Goal: Task Accomplishment & Management: Manage account settings

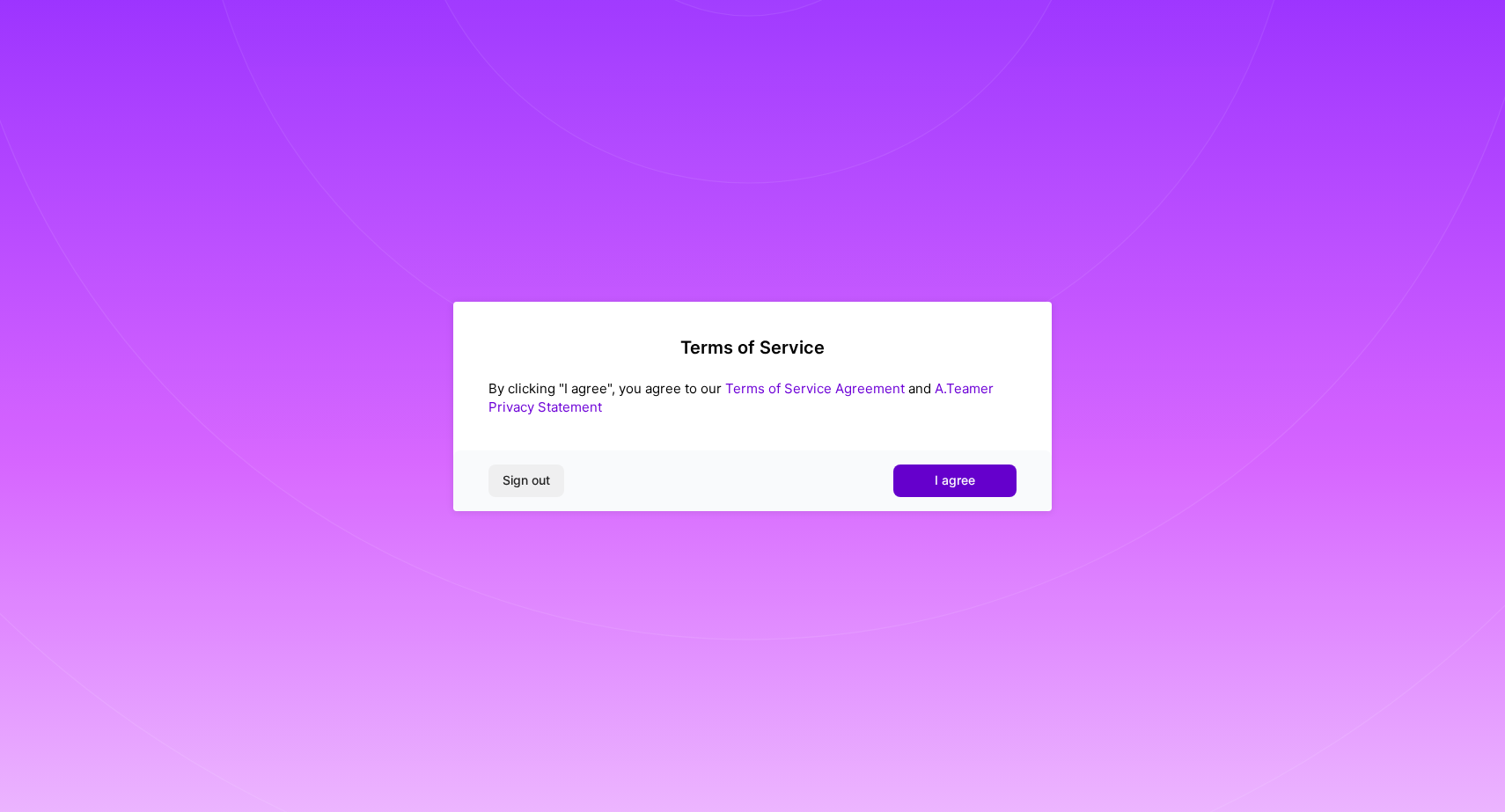
click at [970, 482] on span "I agree" at bounding box center [955, 481] width 41 height 18
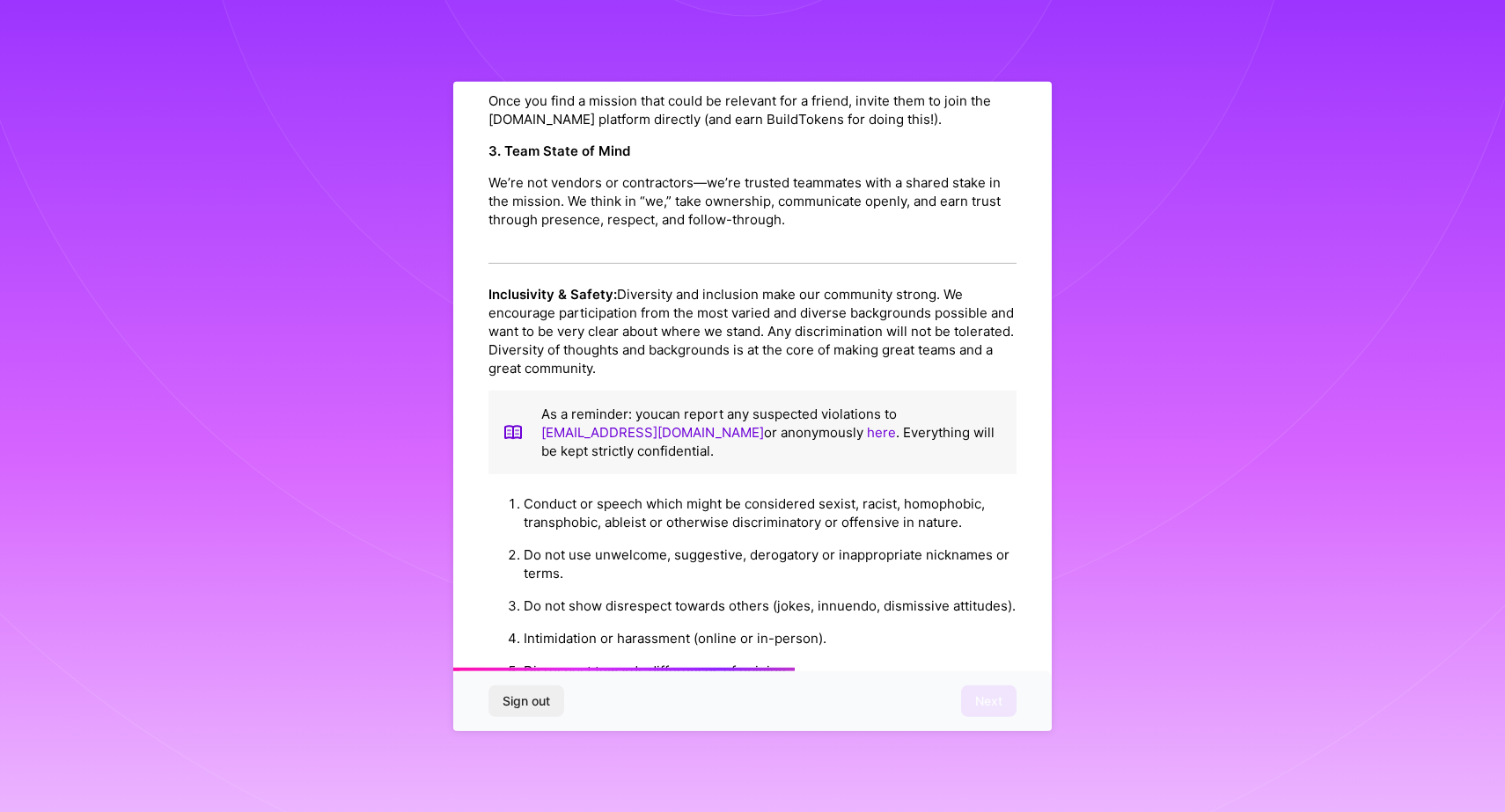
scroll to position [1767, 0]
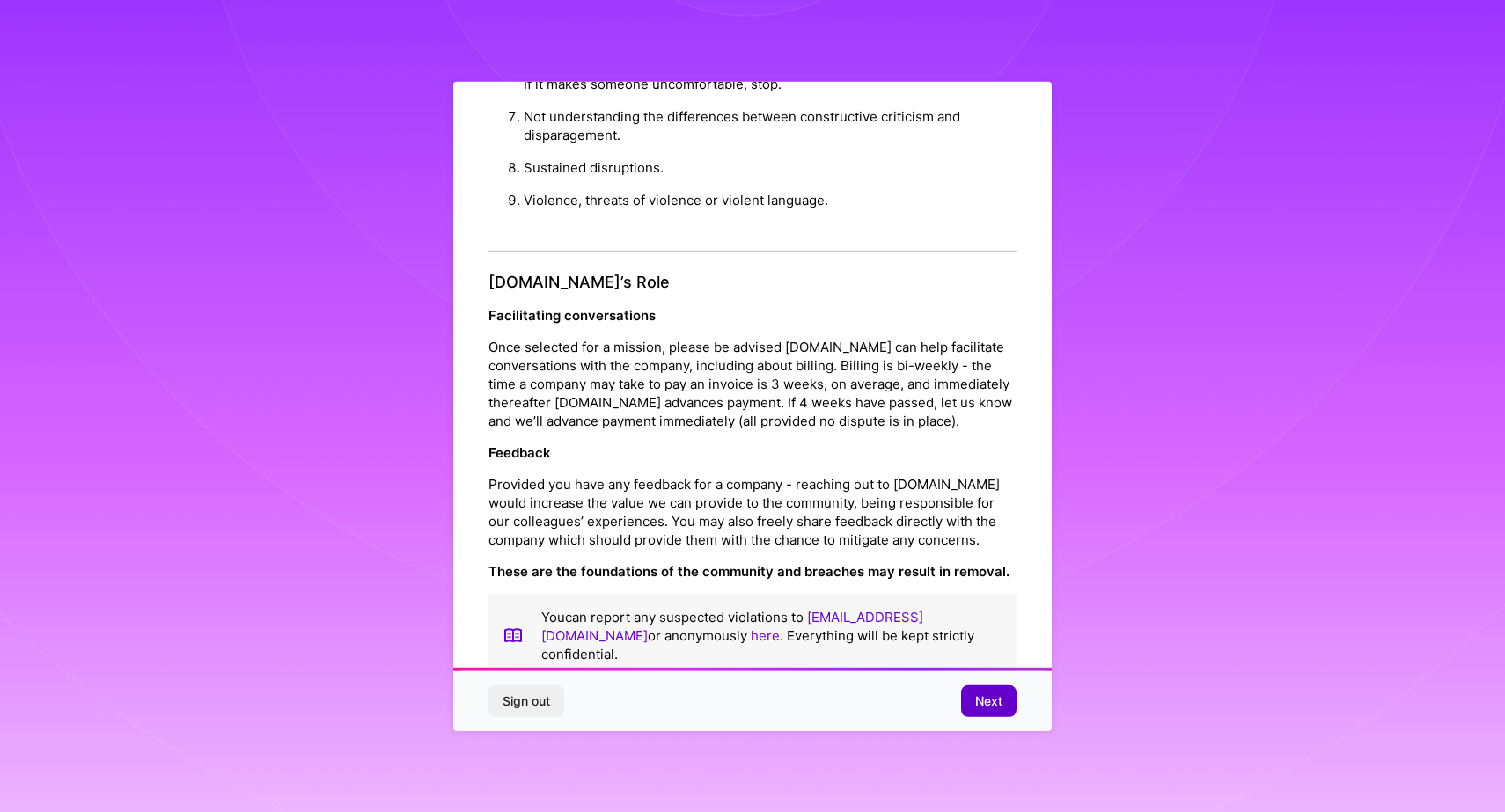
click at [996, 693] on span "Next" at bounding box center [989, 702] width 28 height 18
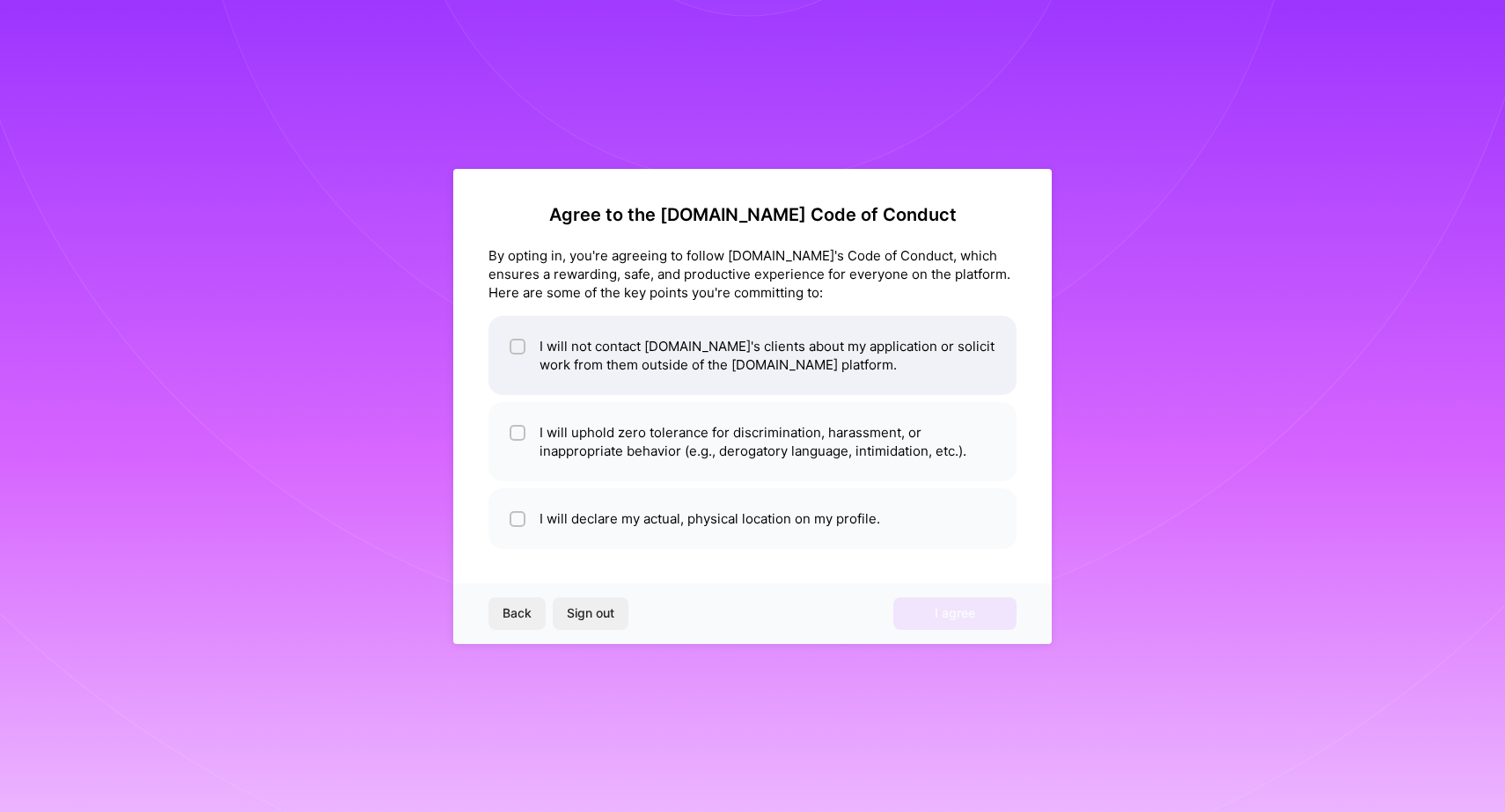
click at [716, 353] on li "I will not contact [DOMAIN_NAME]'s clients about my application or solicit work…" at bounding box center [752, 355] width 528 height 79
checkbox input "true"
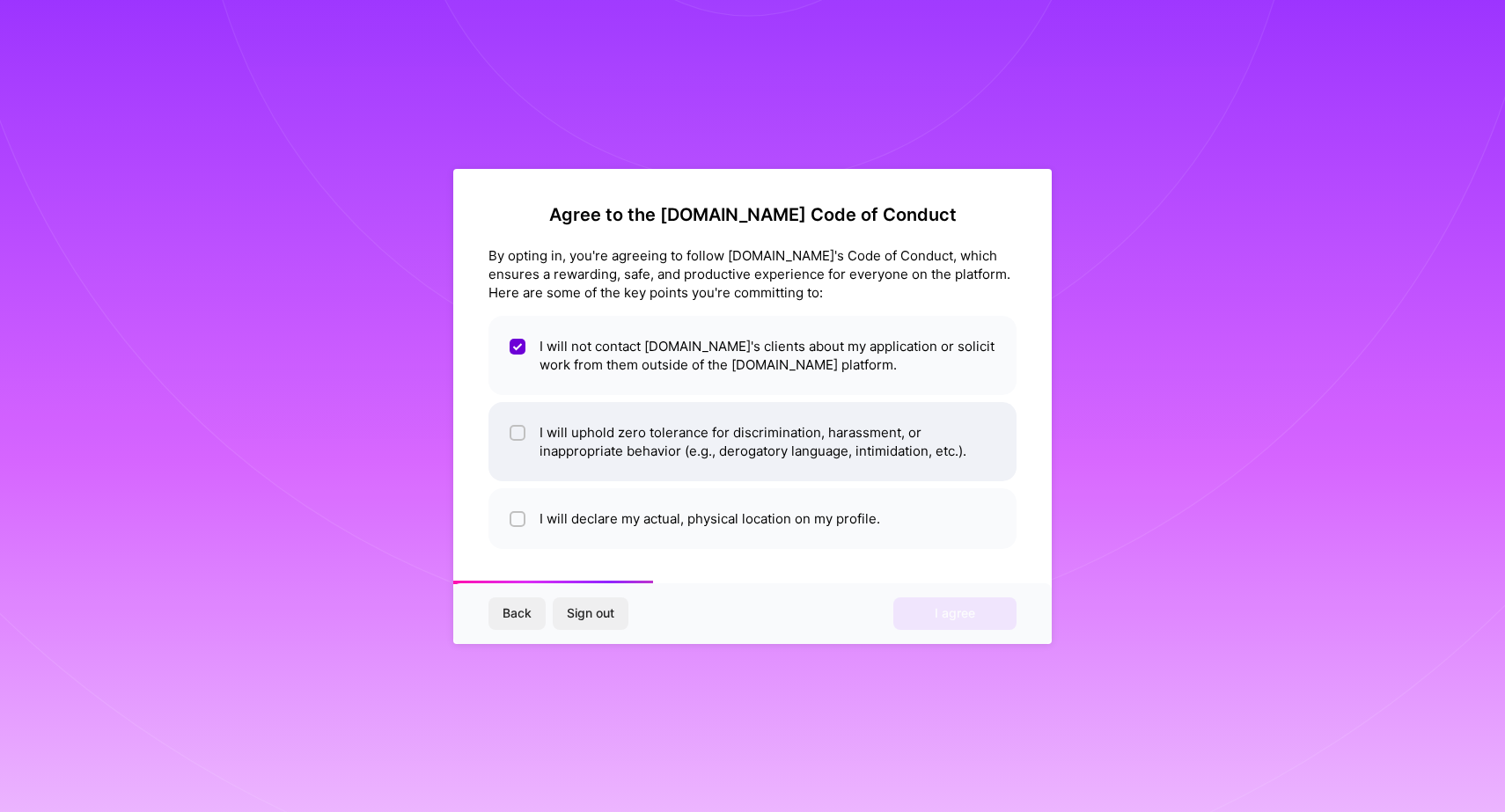
click at [696, 435] on li "I will uphold zero tolerance for discrimination, harassment, or inappropriate b…" at bounding box center [752, 442] width 528 height 79
checkbox input "true"
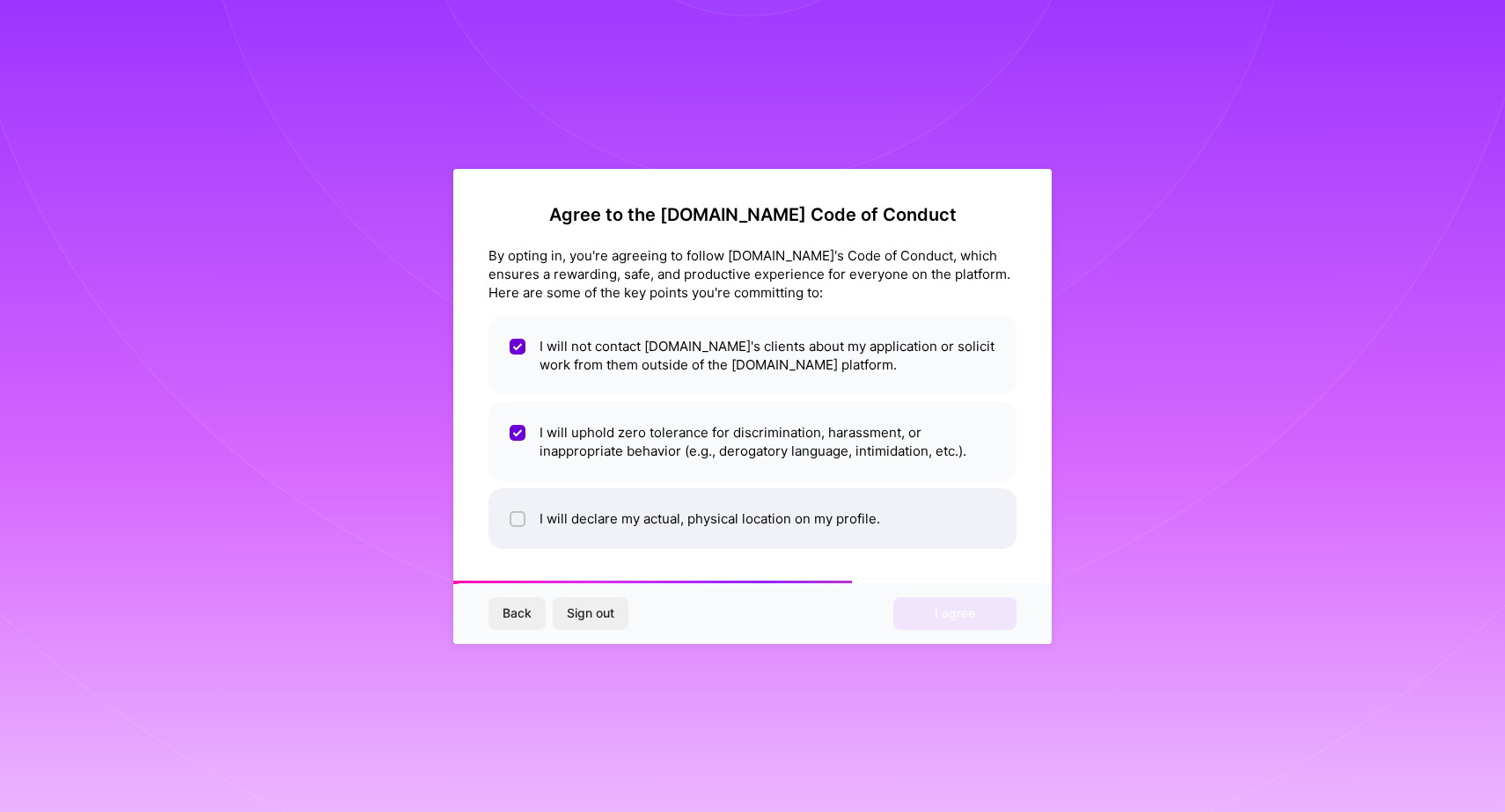
click at [688, 501] on li "I will declare my actual, physical location on my profile." at bounding box center [752, 519] width 528 height 60
checkbox input "true"
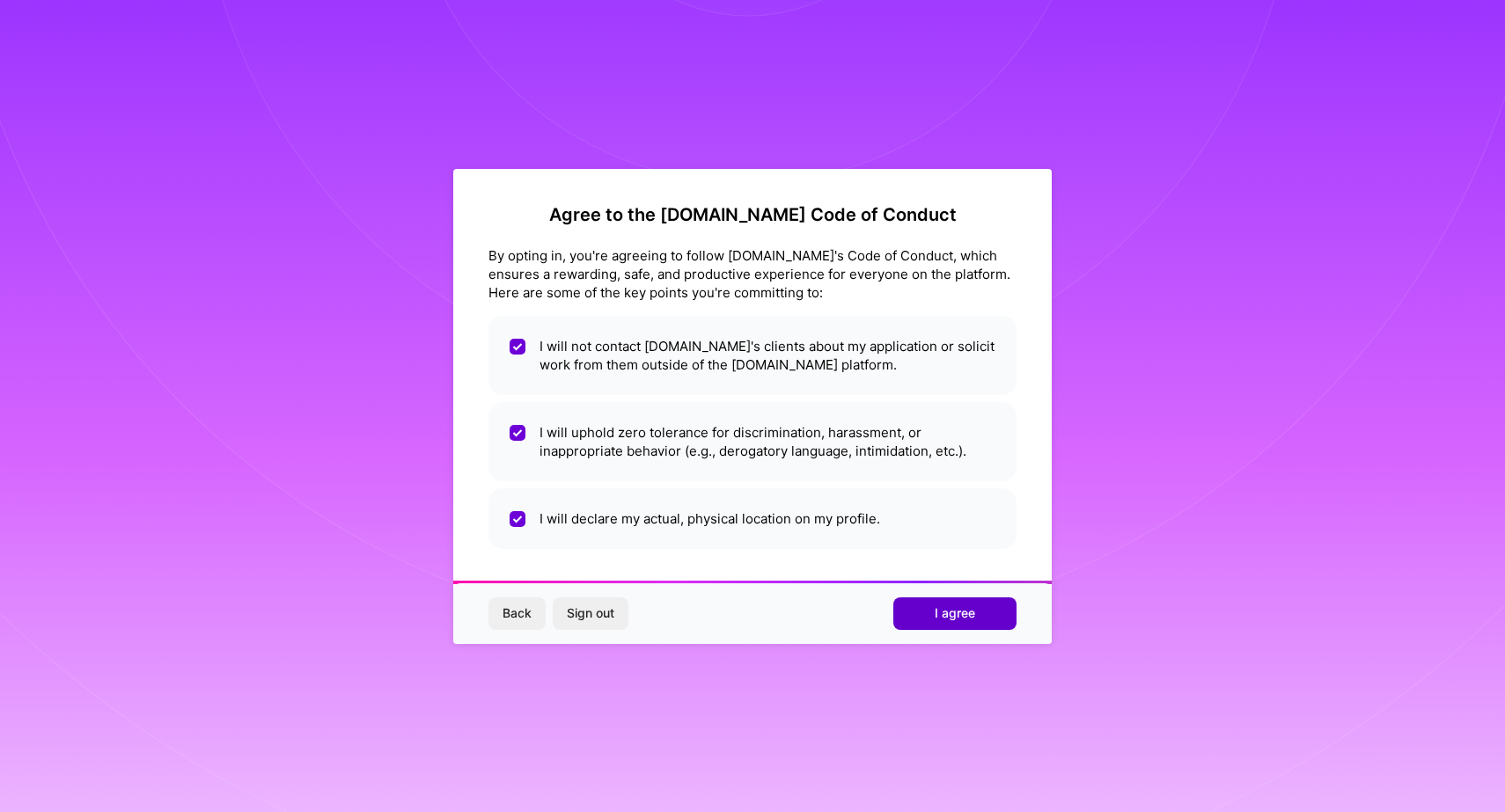
click at [950, 608] on span "I agree" at bounding box center [955, 614] width 41 height 18
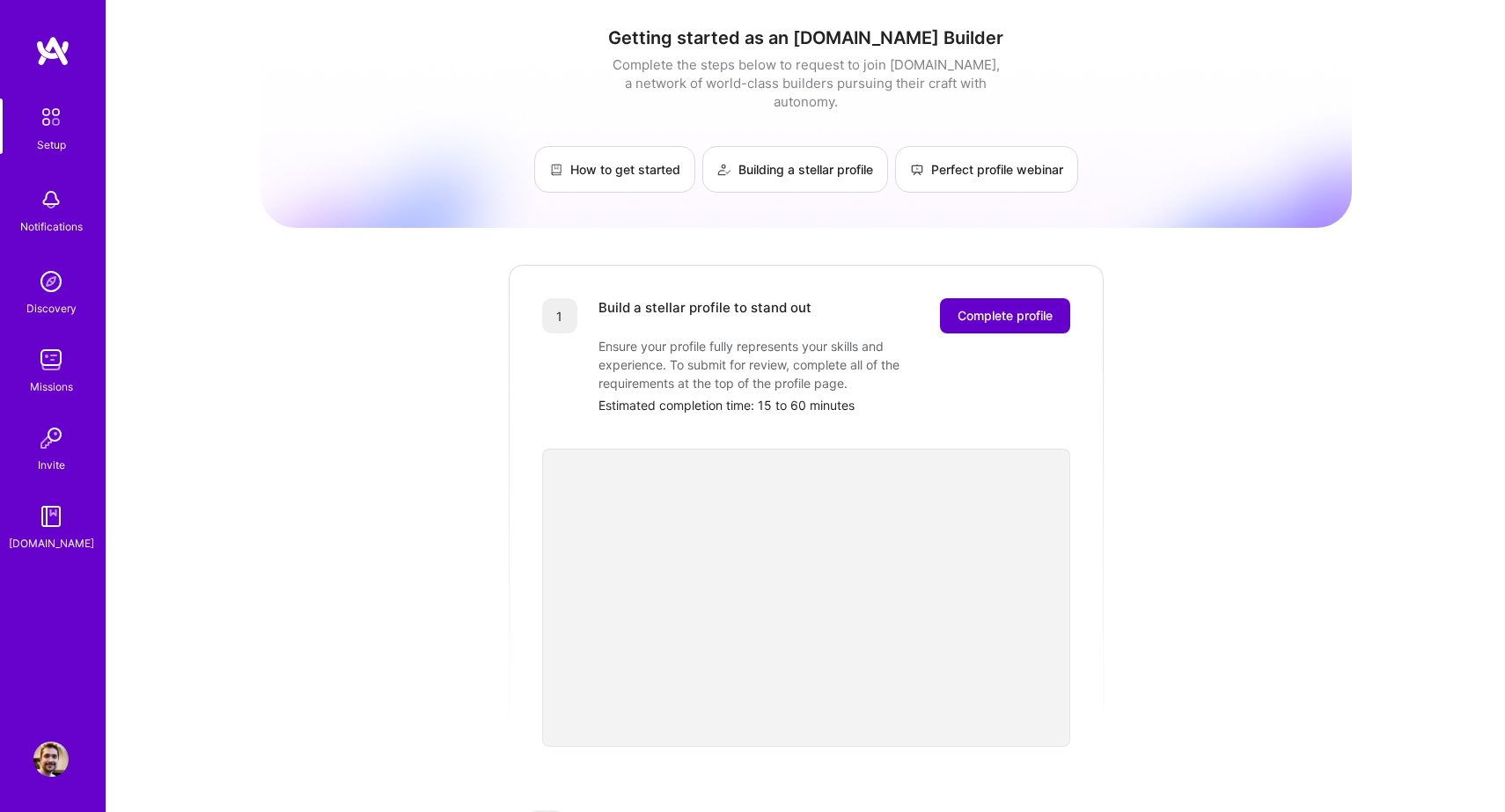
click at [1005, 307] on span "Complete profile" at bounding box center [1005, 316] width 95 height 18
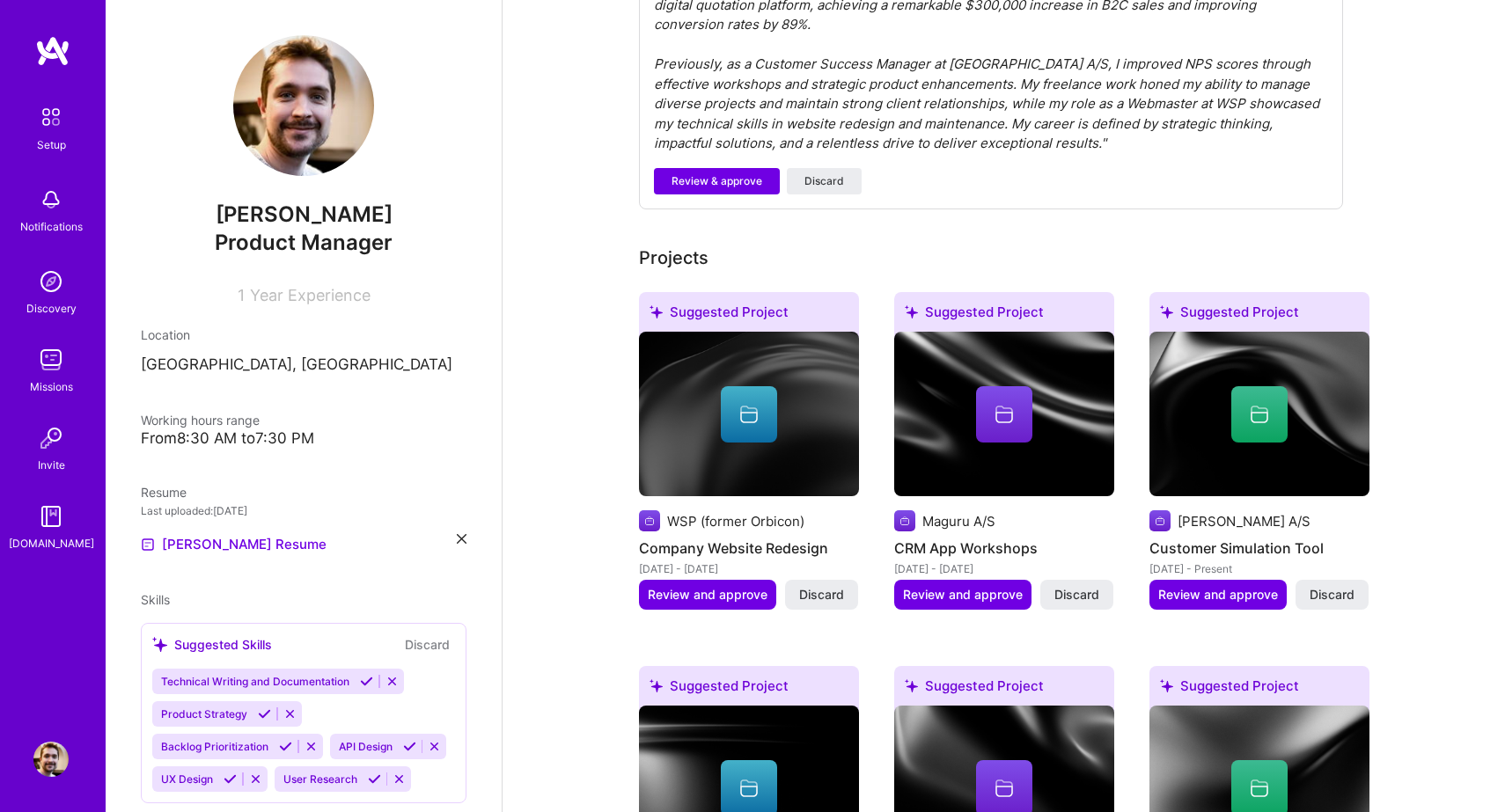
scroll to position [536, 0]
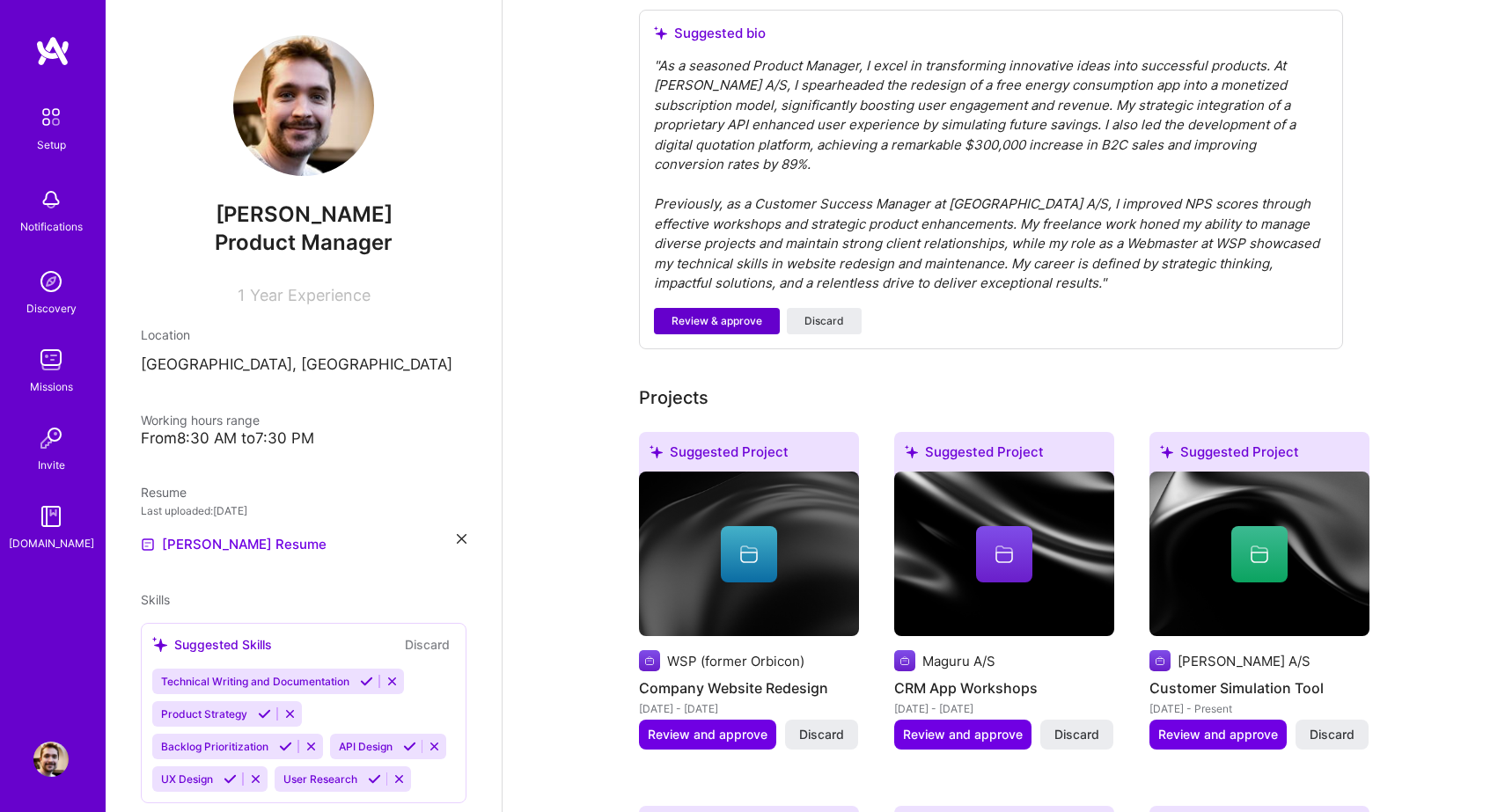
click at [728, 314] on span "Review & approve" at bounding box center [717, 322] width 91 height 16
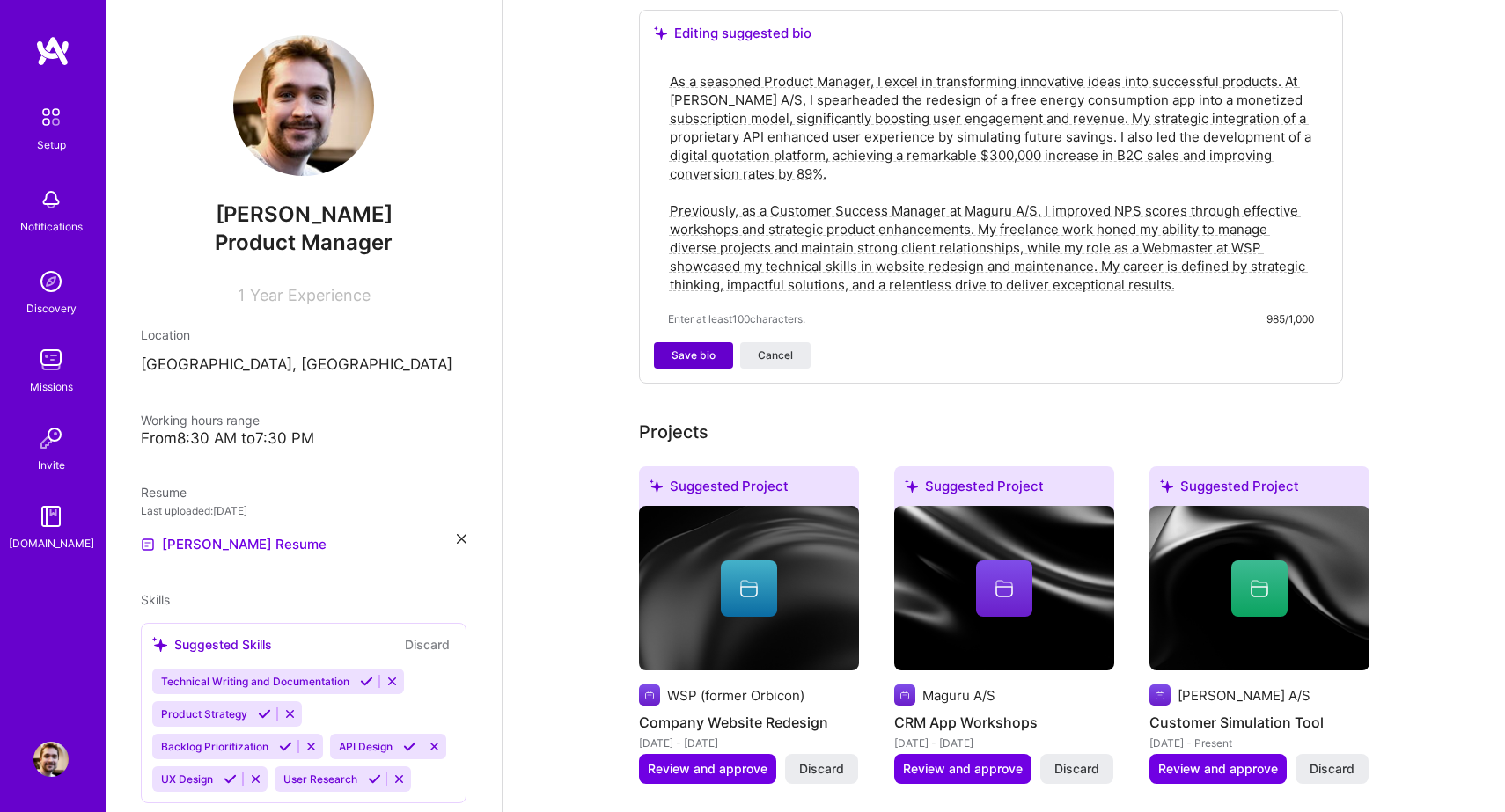
click at [692, 347] on span "Save bio" at bounding box center [694, 355] width 44 height 16
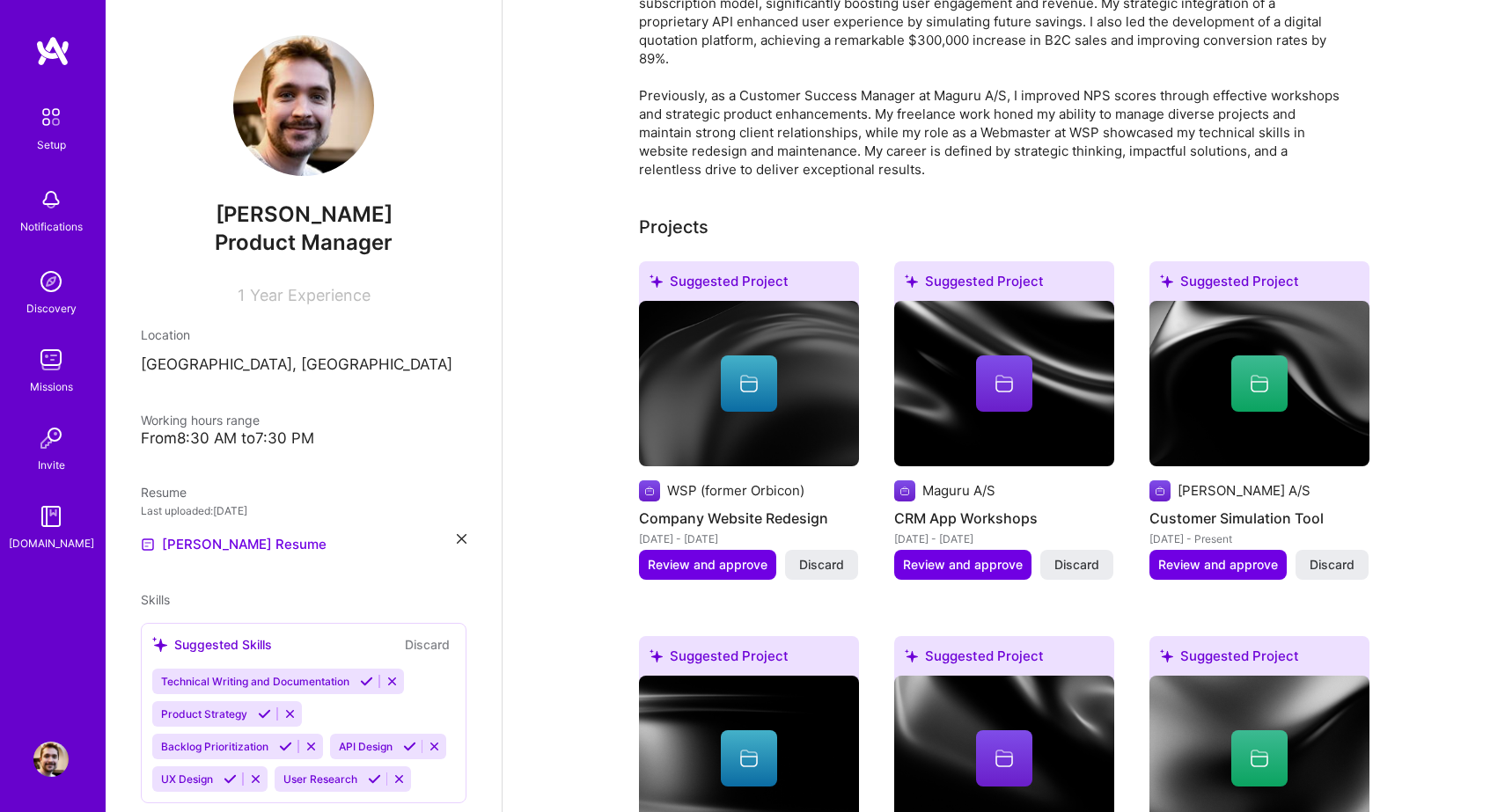
scroll to position [504, 0]
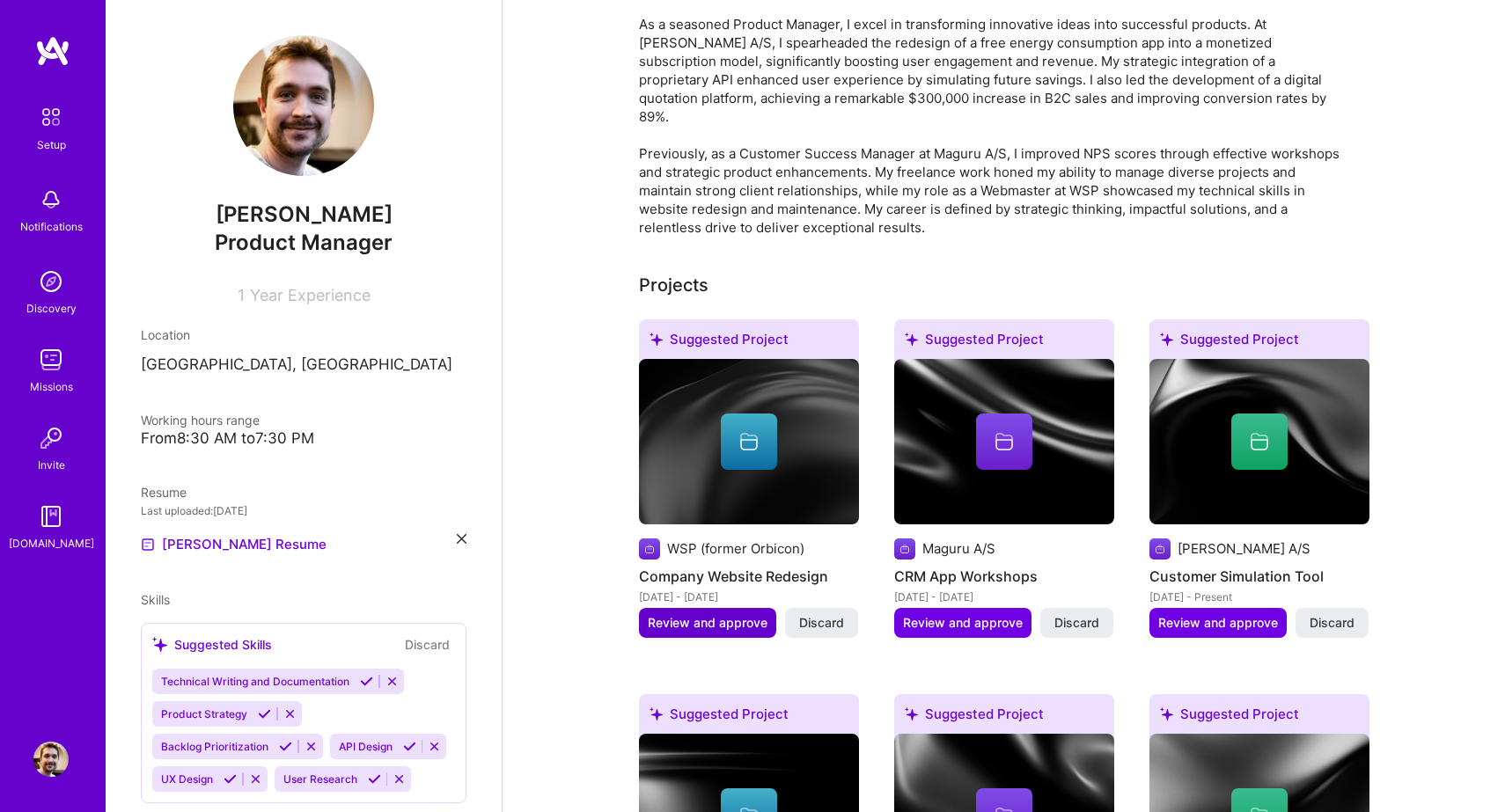
click at [706, 615] on span "Review and approve" at bounding box center [707, 624] width 120 height 18
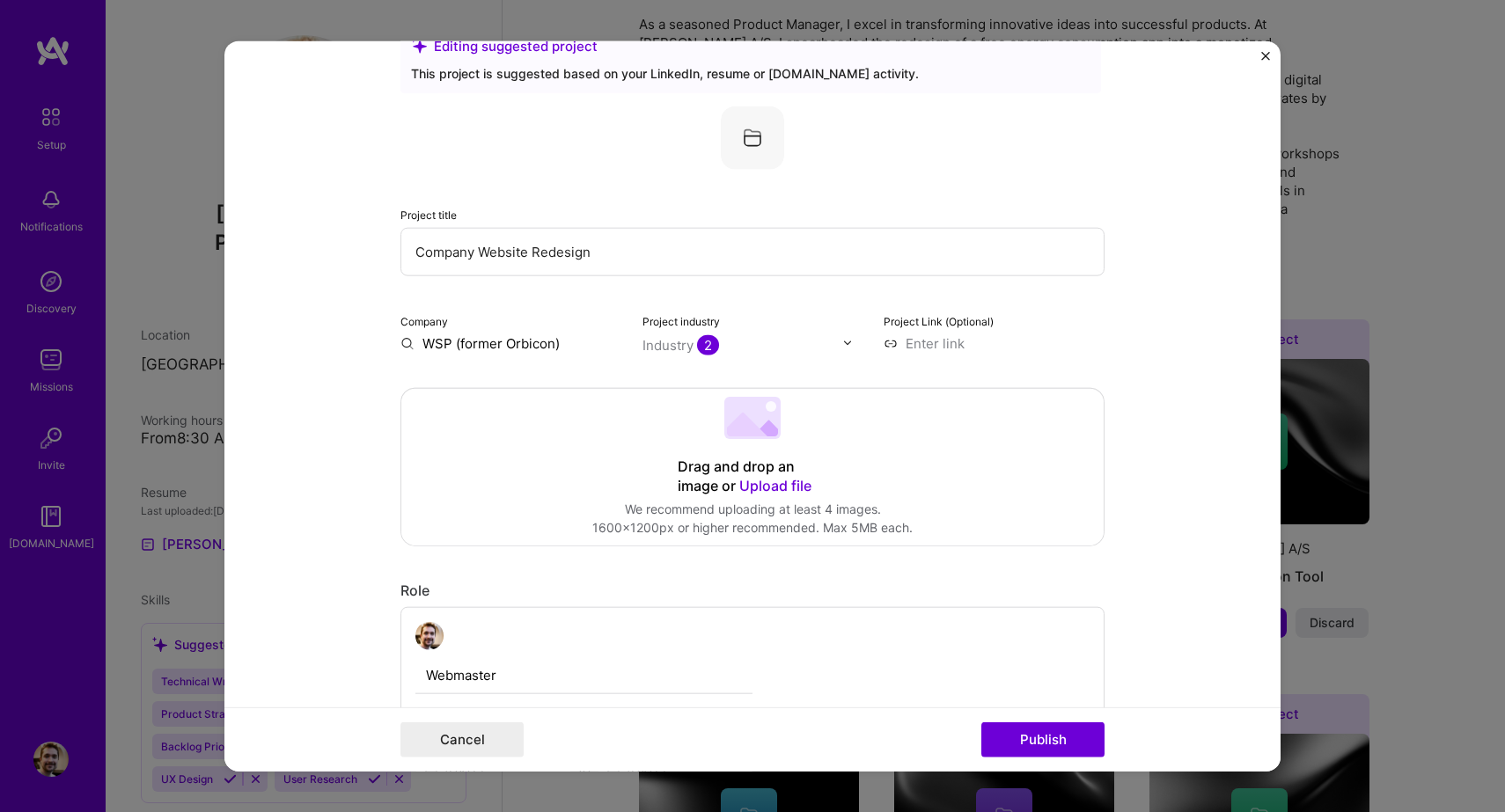
scroll to position [47, 0]
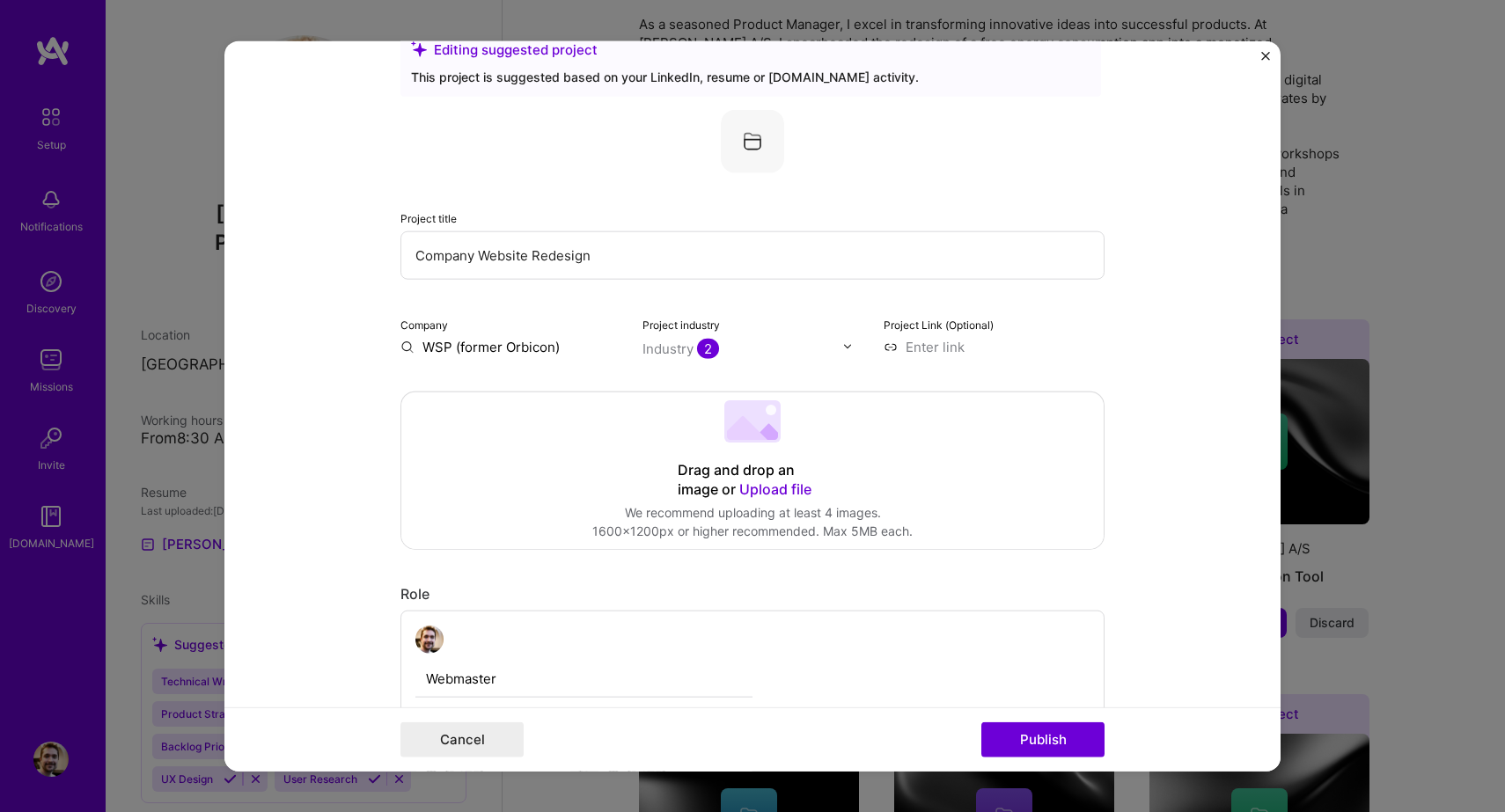
click at [1262, 55] on img "Close" at bounding box center [1266, 55] width 9 height 9
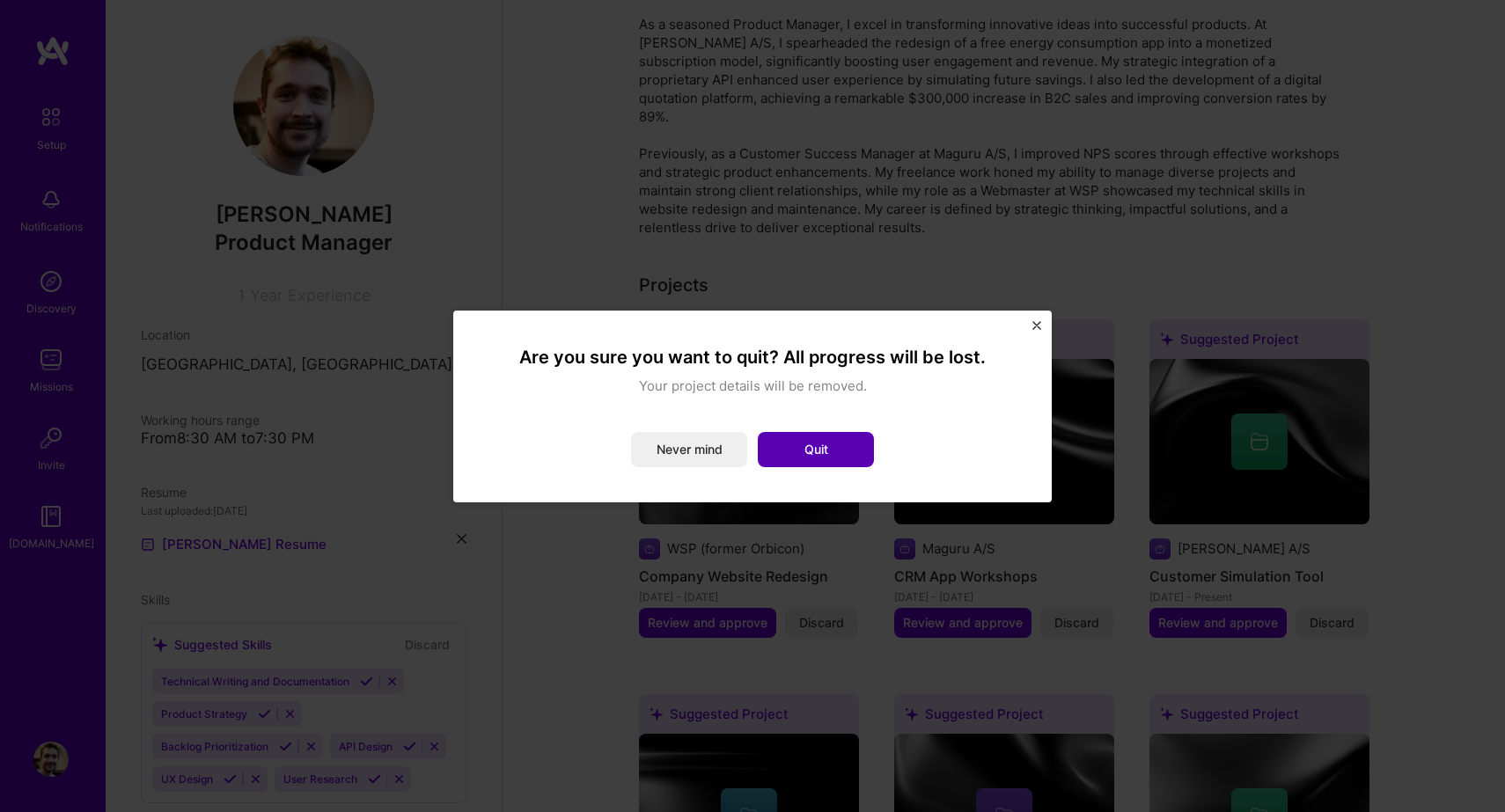
click at [833, 448] on button "Quit" at bounding box center [816, 450] width 116 height 36
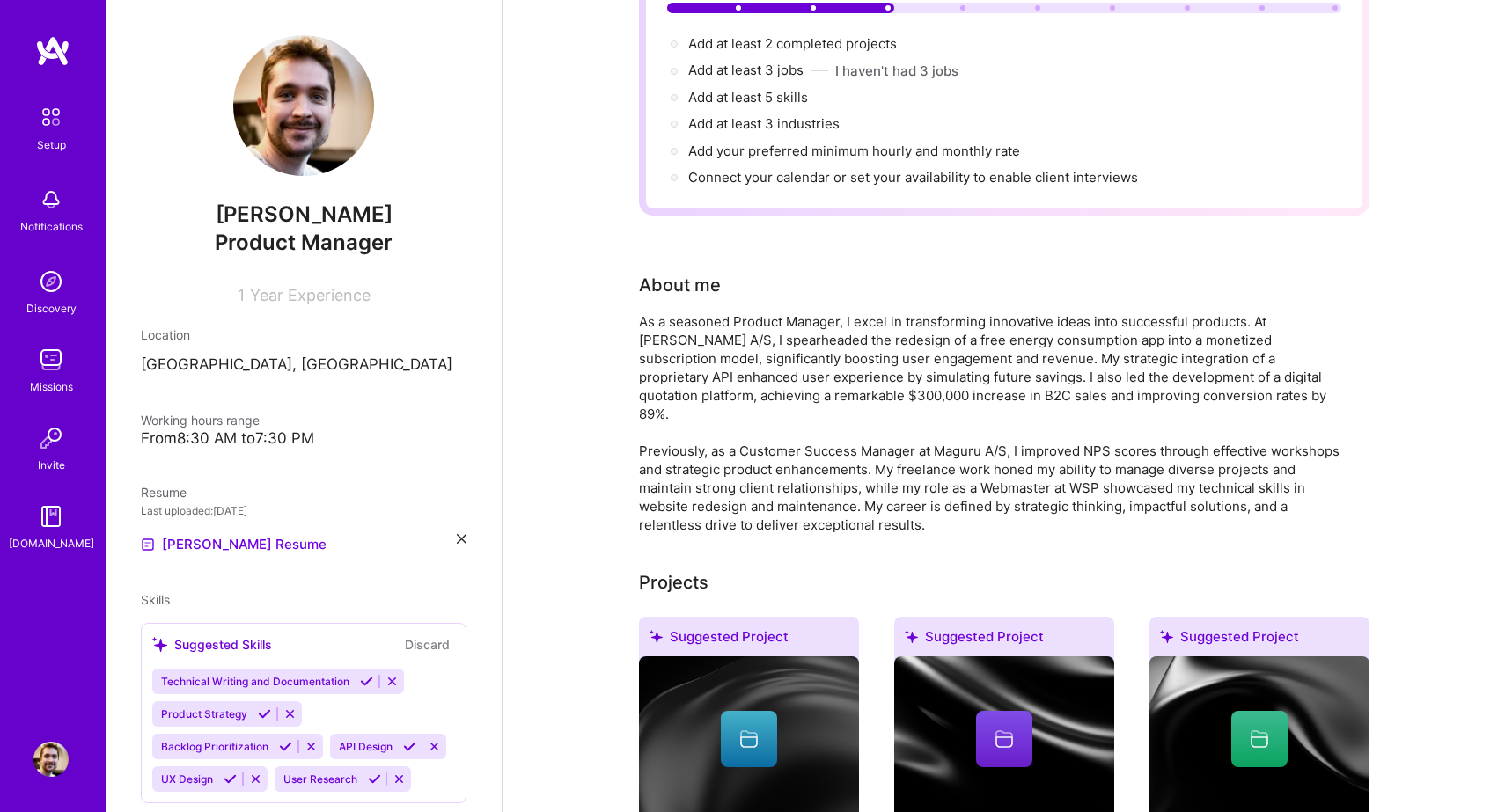
scroll to position [0, 0]
